Goal: Book appointment/travel/reservation

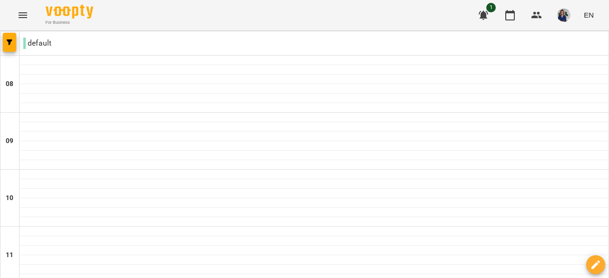
type input "**********"
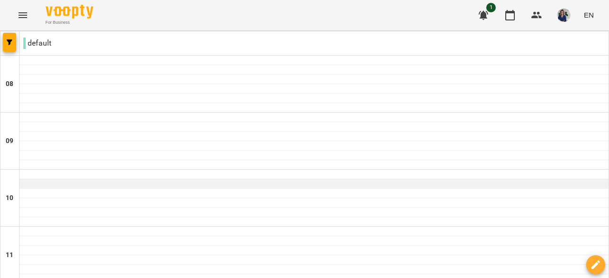
scroll to position [523, 0]
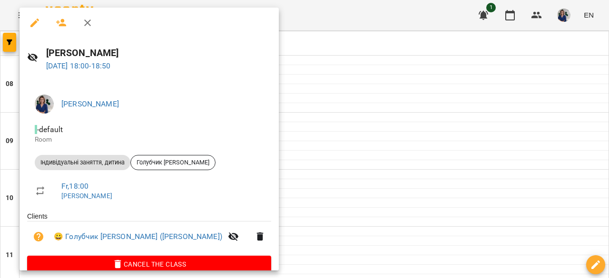
click at [374, 69] on div at bounding box center [304, 139] width 609 height 278
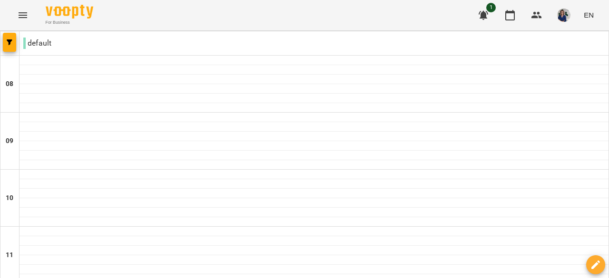
scroll to position [571, 0]
type input "**********"
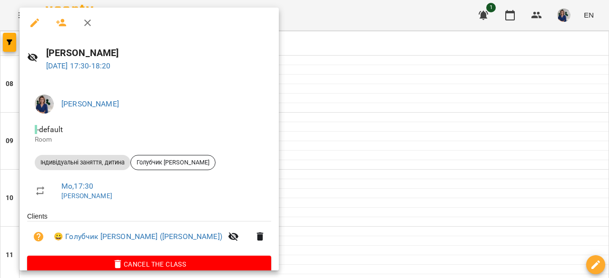
click at [308, 169] on div at bounding box center [304, 139] width 609 height 278
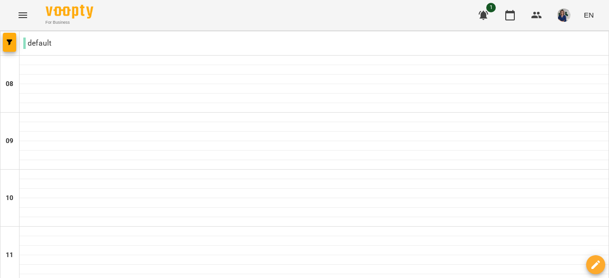
scroll to position [571, 0]
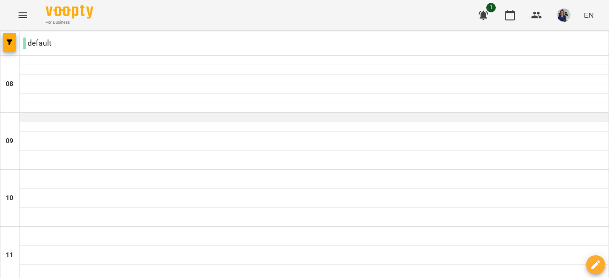
scroll to position [523, 0]
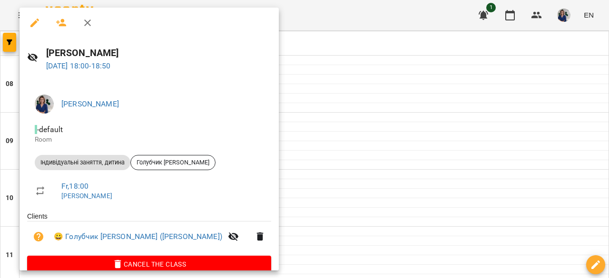
click at [365, 260] on div at bounding box center [304, 139] width 609 height 278
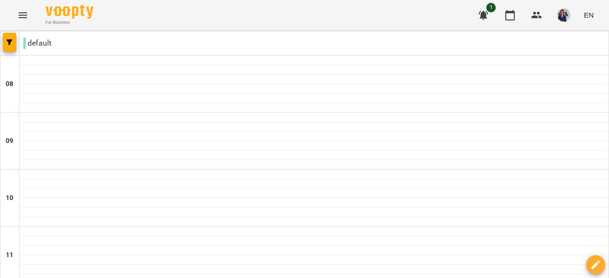
type input "**********"
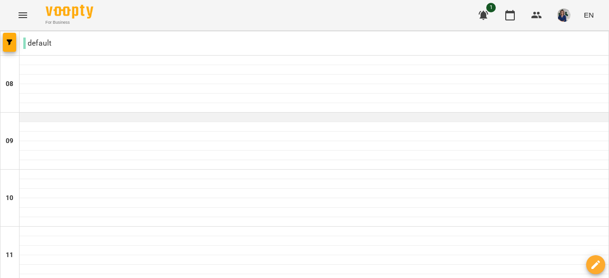
scroll to position [476, 0]
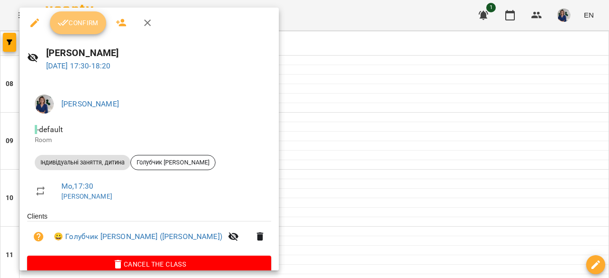
click at [79, 26] on span "Confirm" at bounding box center [78, 22] width 41 height 11
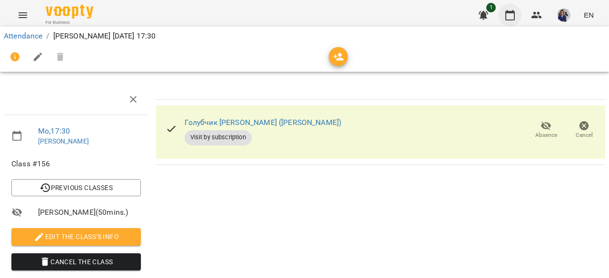
click at [509, 16] on icon "button" at bounding box center [509, 15] width 11 height 11
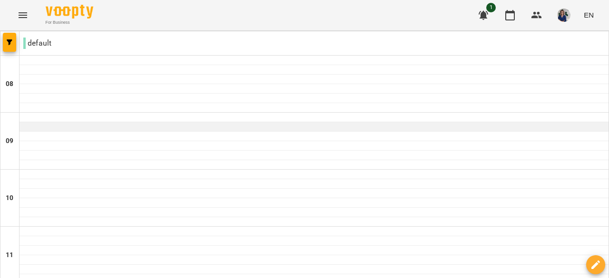
scroll to position [523, 0]
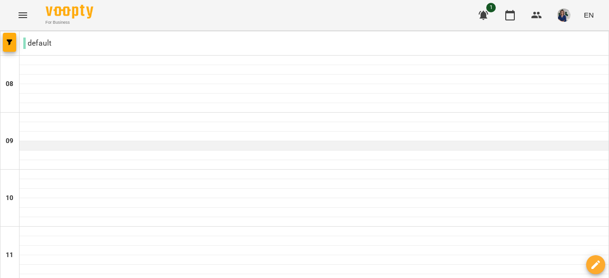
scroll to position [571, 0]
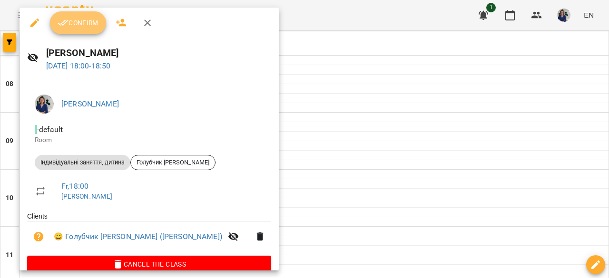
click at [81, 21] on span "Confirm" at bounding box center [78, 22] width 41 height 11
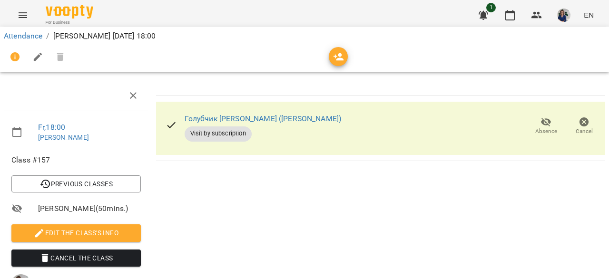
scroll to position [172, 0]
click at [509, 18] on icon "button" at bounding box center [509, 15] width 11 height 11
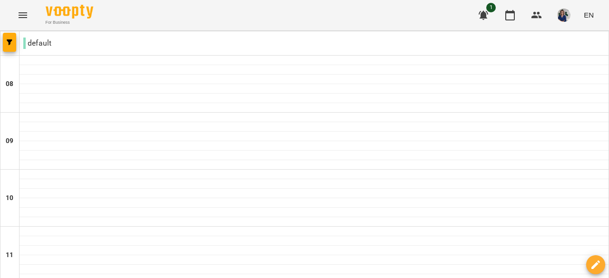
scroll to position [238, 0]
type input "**********"
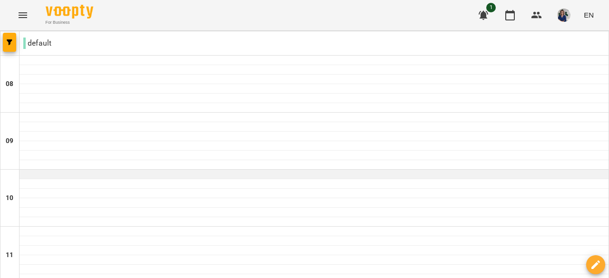
scroll to position [523, 0]
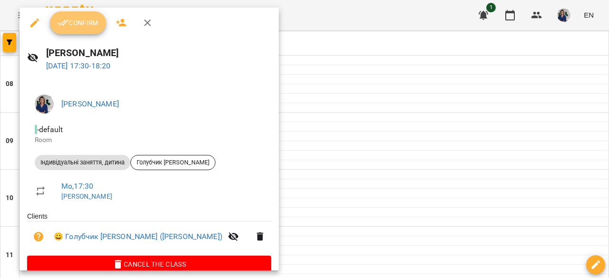
click at [88, 24] on span "Confirm" at bounding box center [78, 22] width 41 height 11
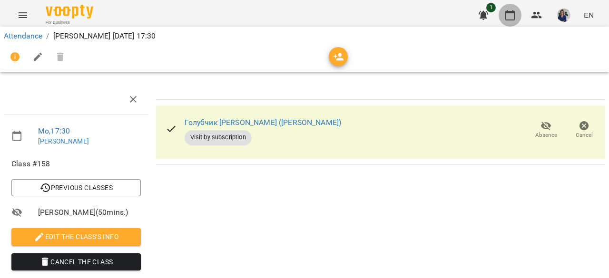
click at [507, 14] on icon "button" at bounding box center [509, 15] width 11 height 11
